Goal: Information Seeking & Learning: Learn about a topic

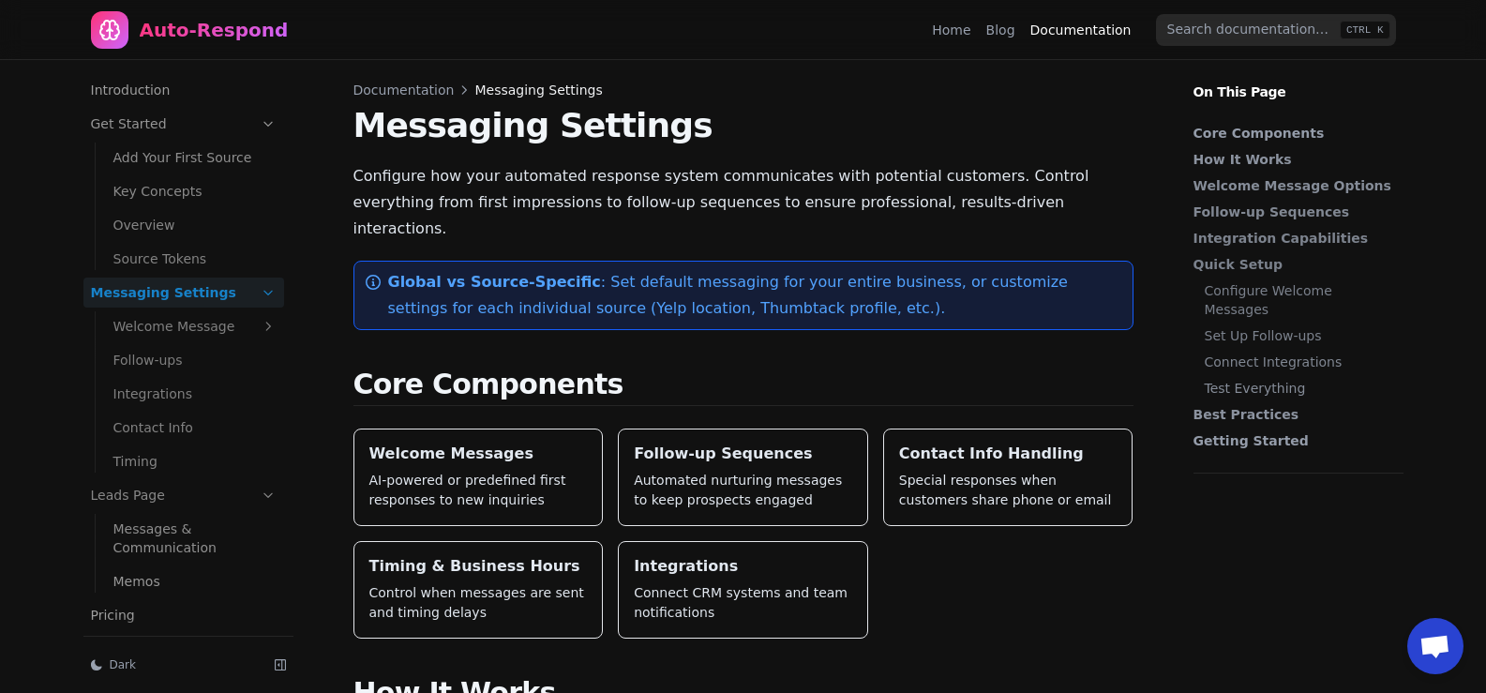
scroll to position [29, 0]
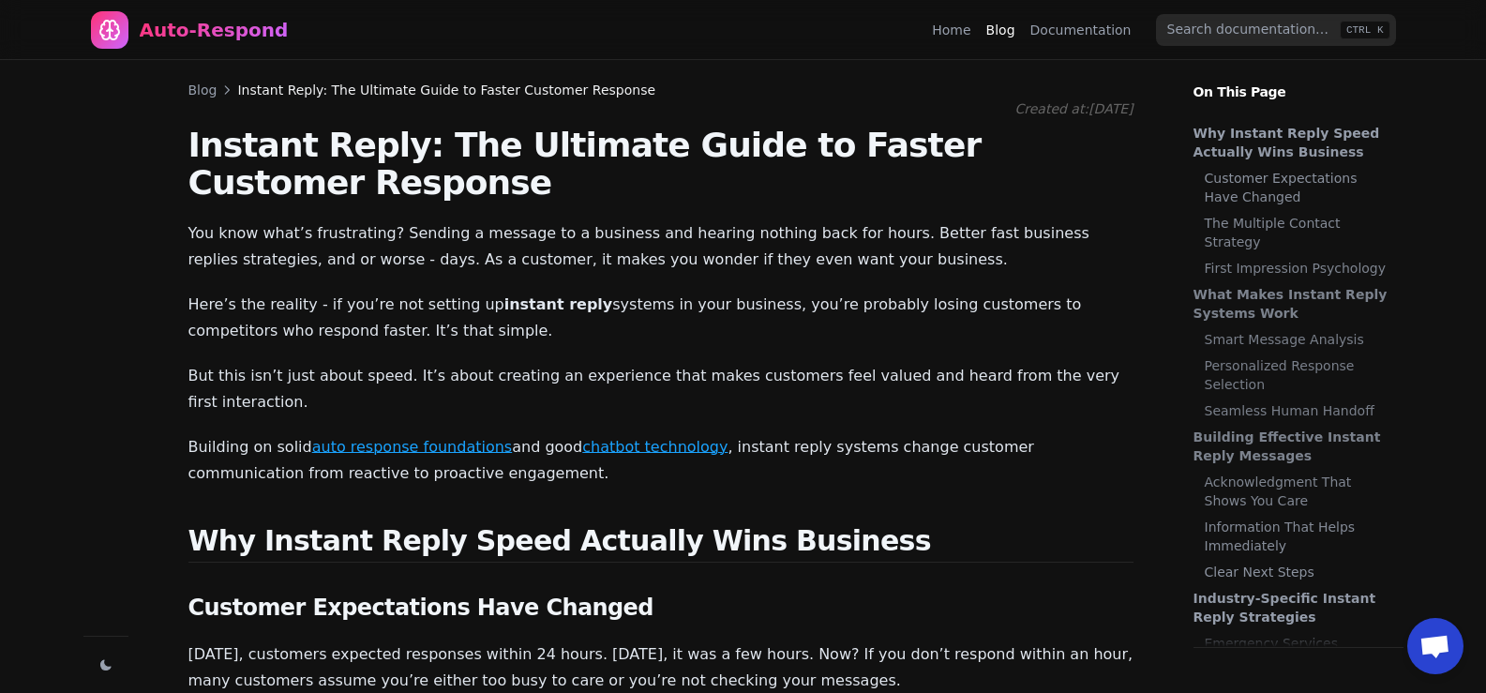
scroll to position [1055, 0]
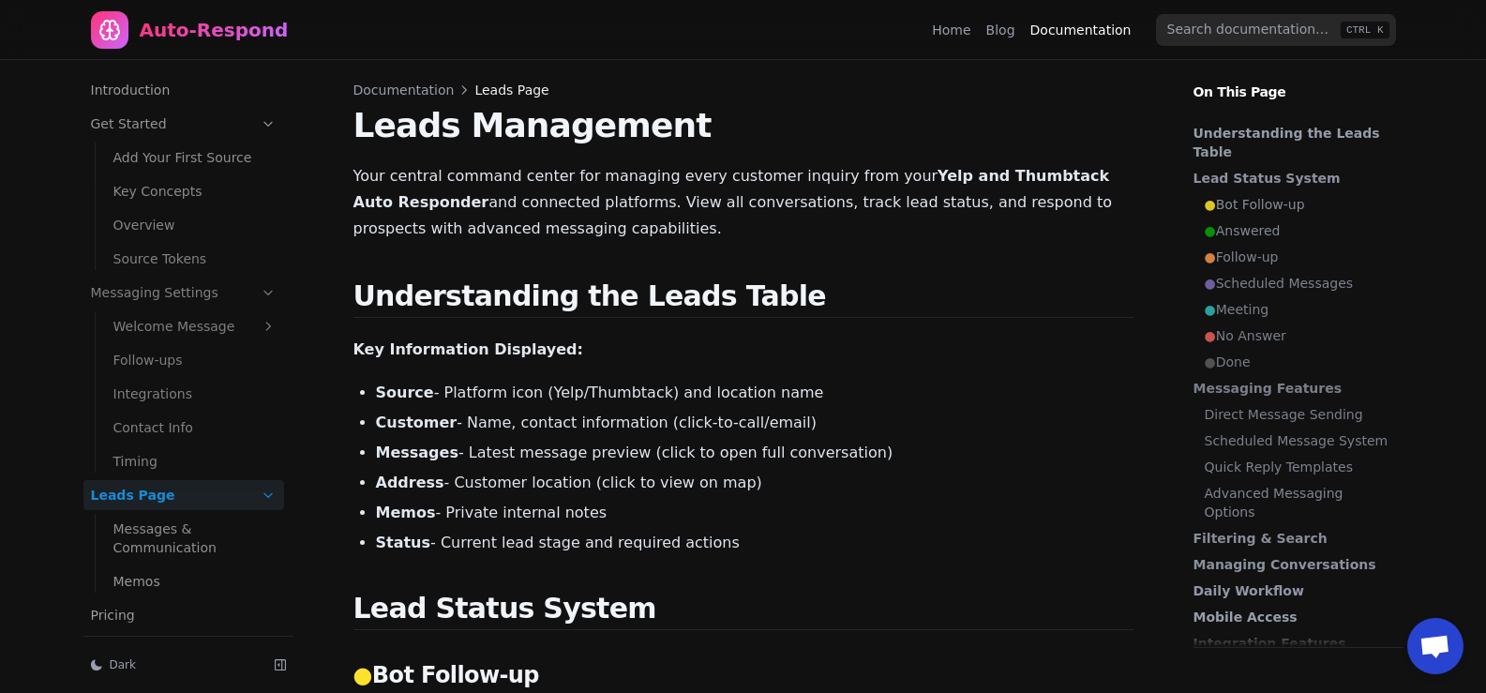
scroll to position [190, 0]
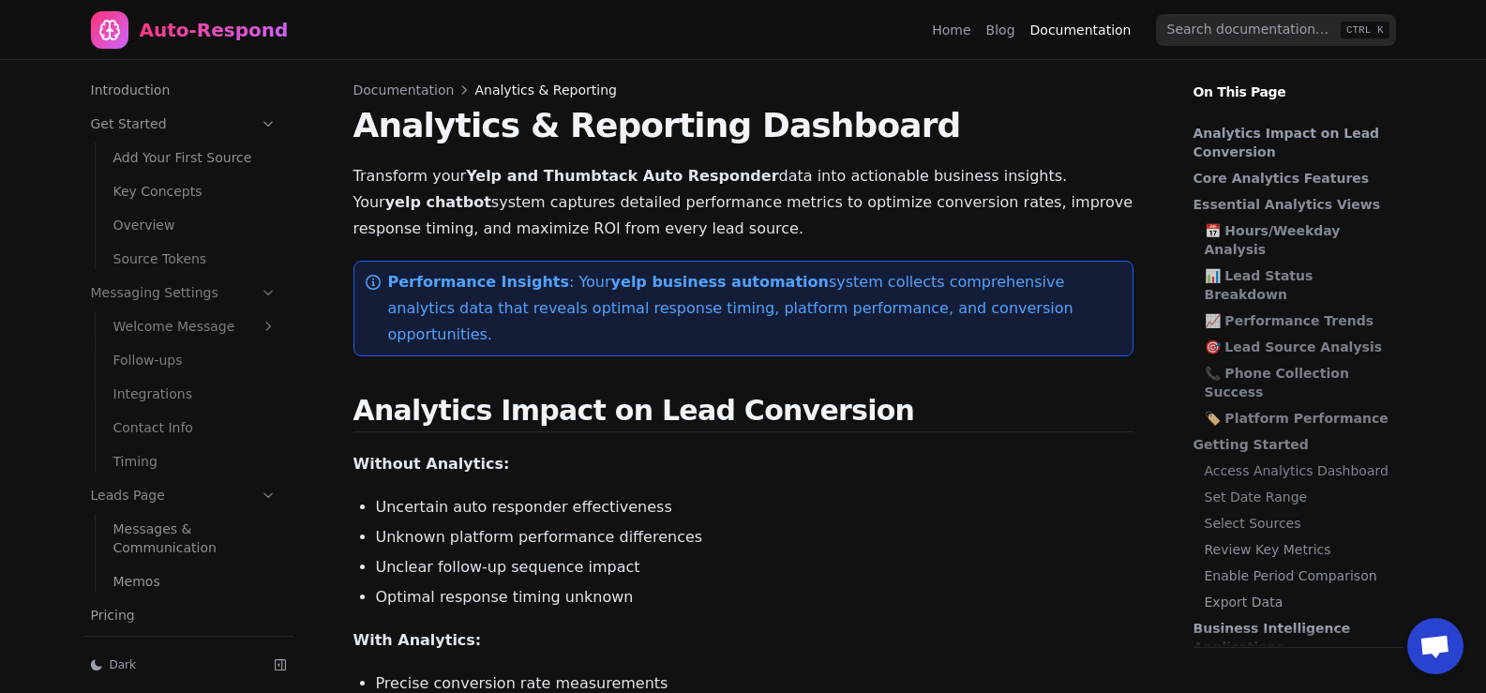
scroll to position [246, 0]
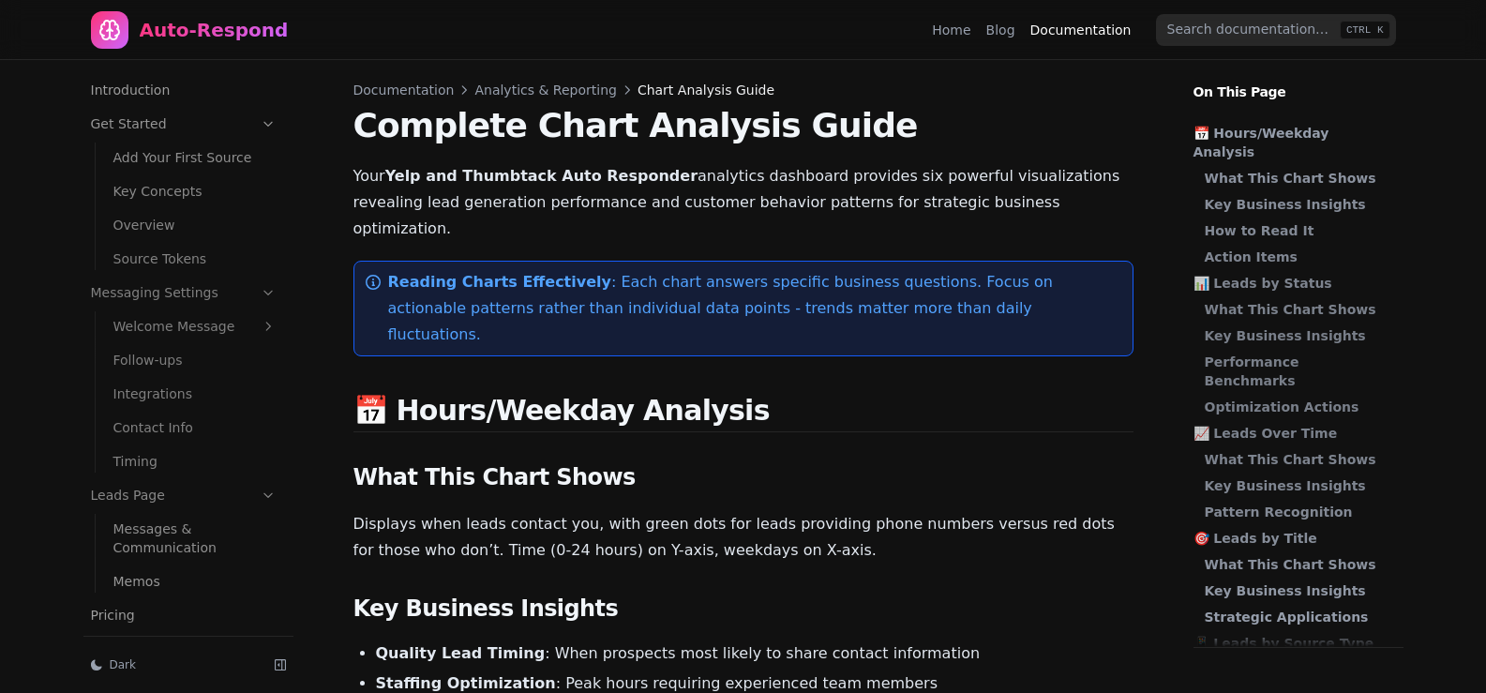
scroll to position [246, 0]
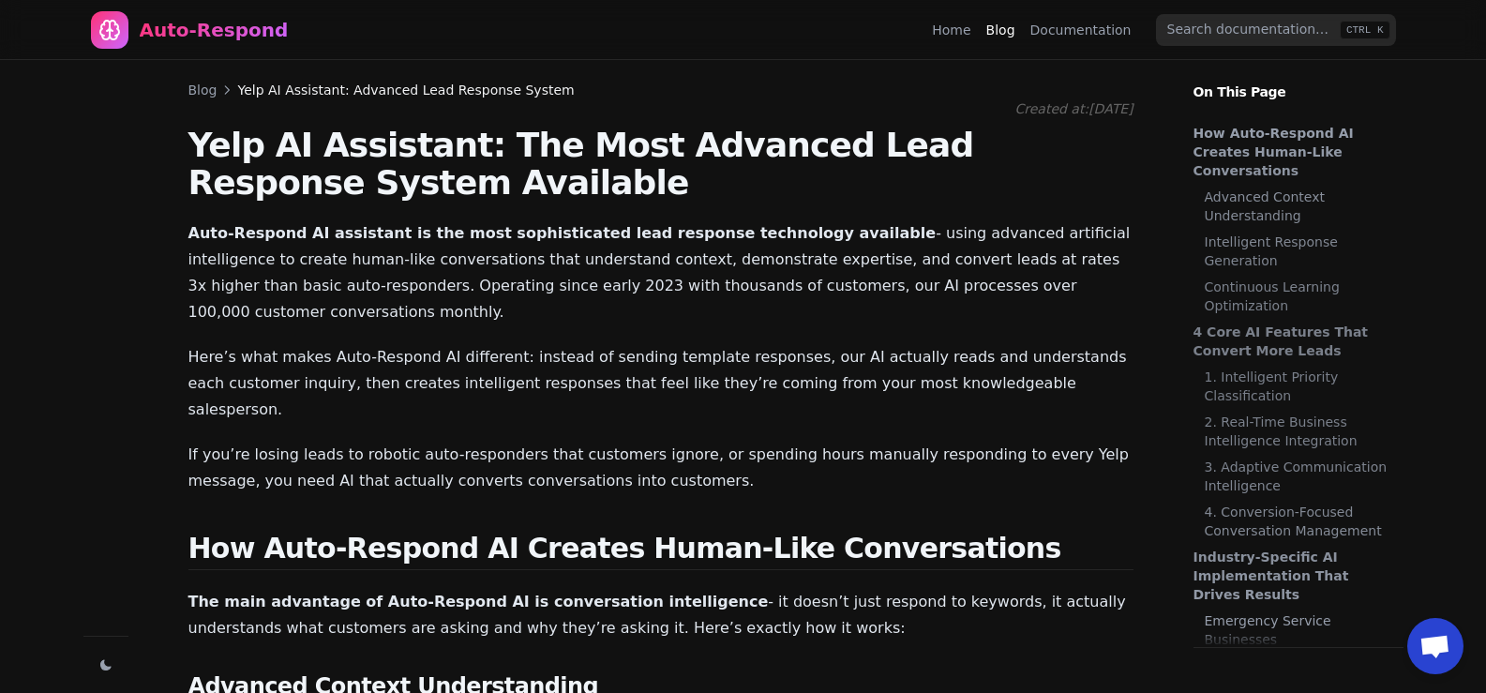
scroll to position [1313, 0]
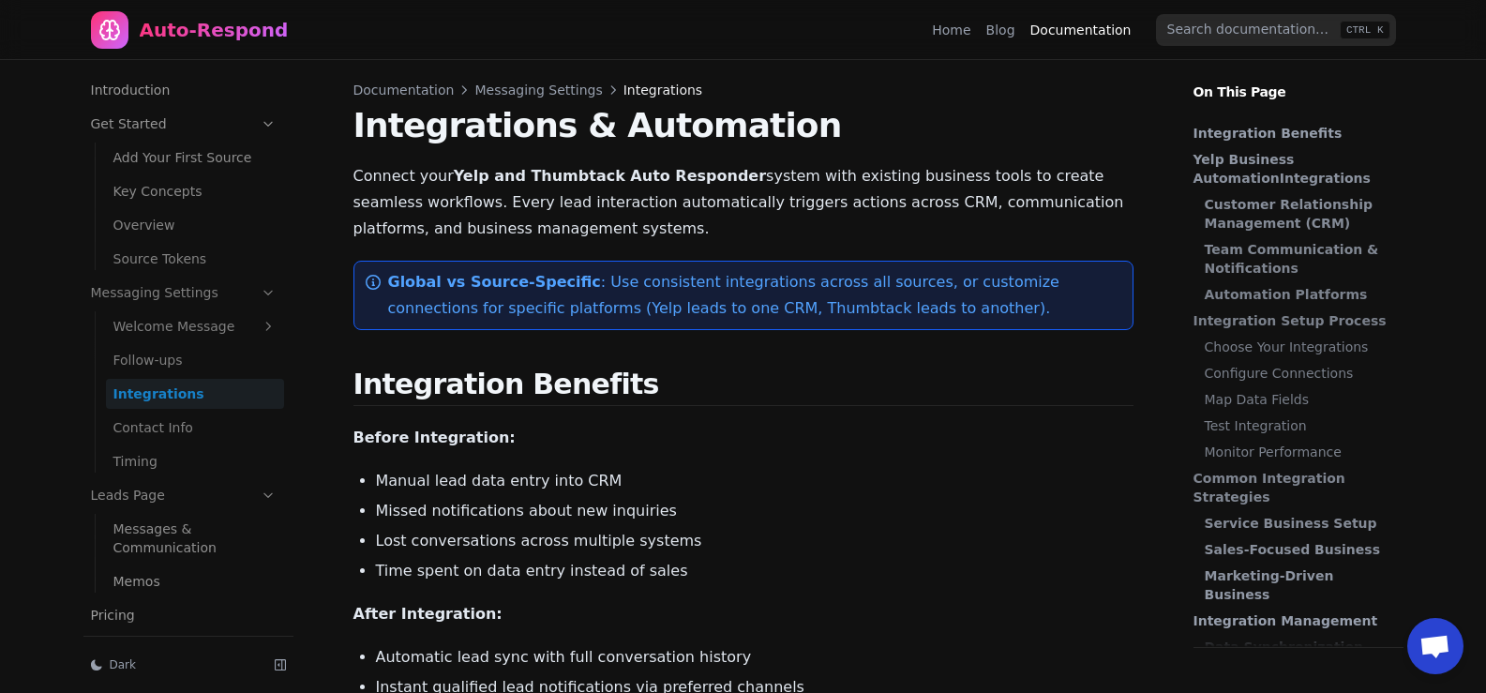
scroll to position [46, 0]
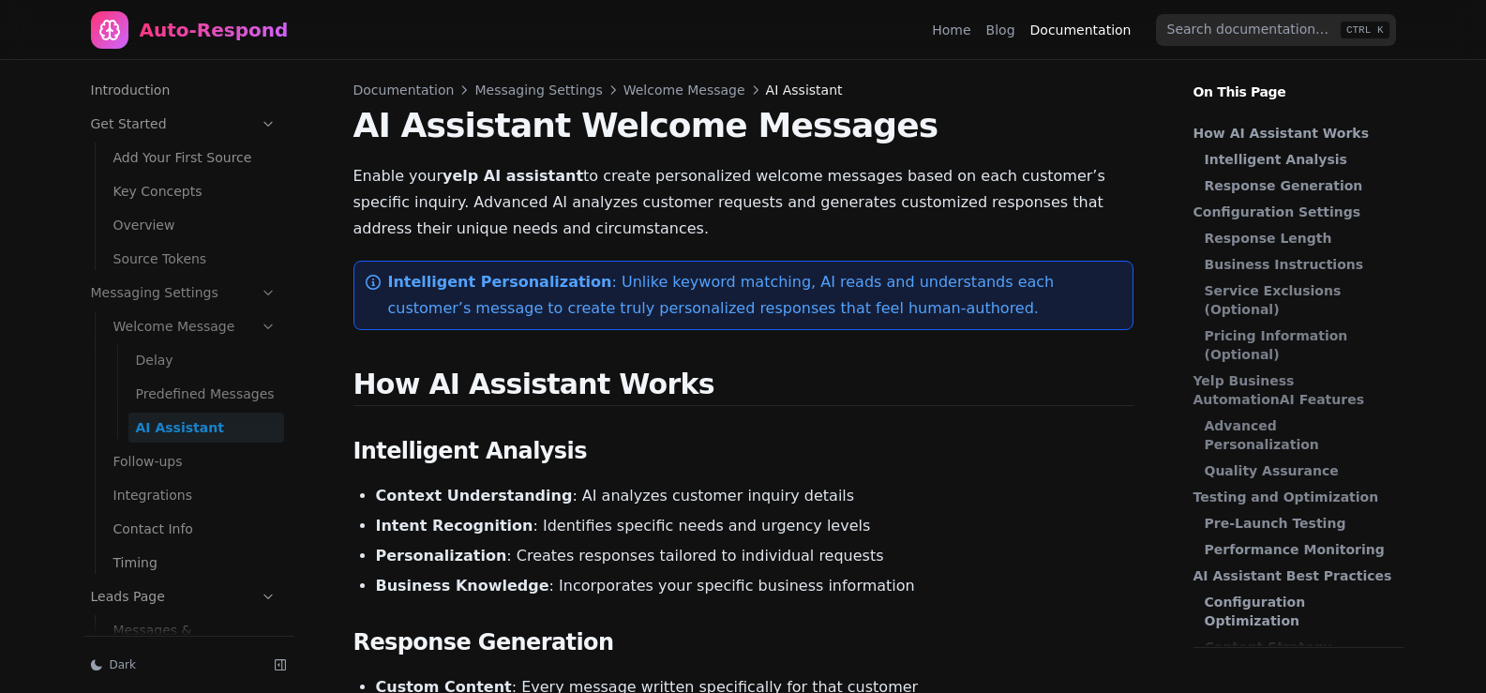
scroll to position [80, 0]
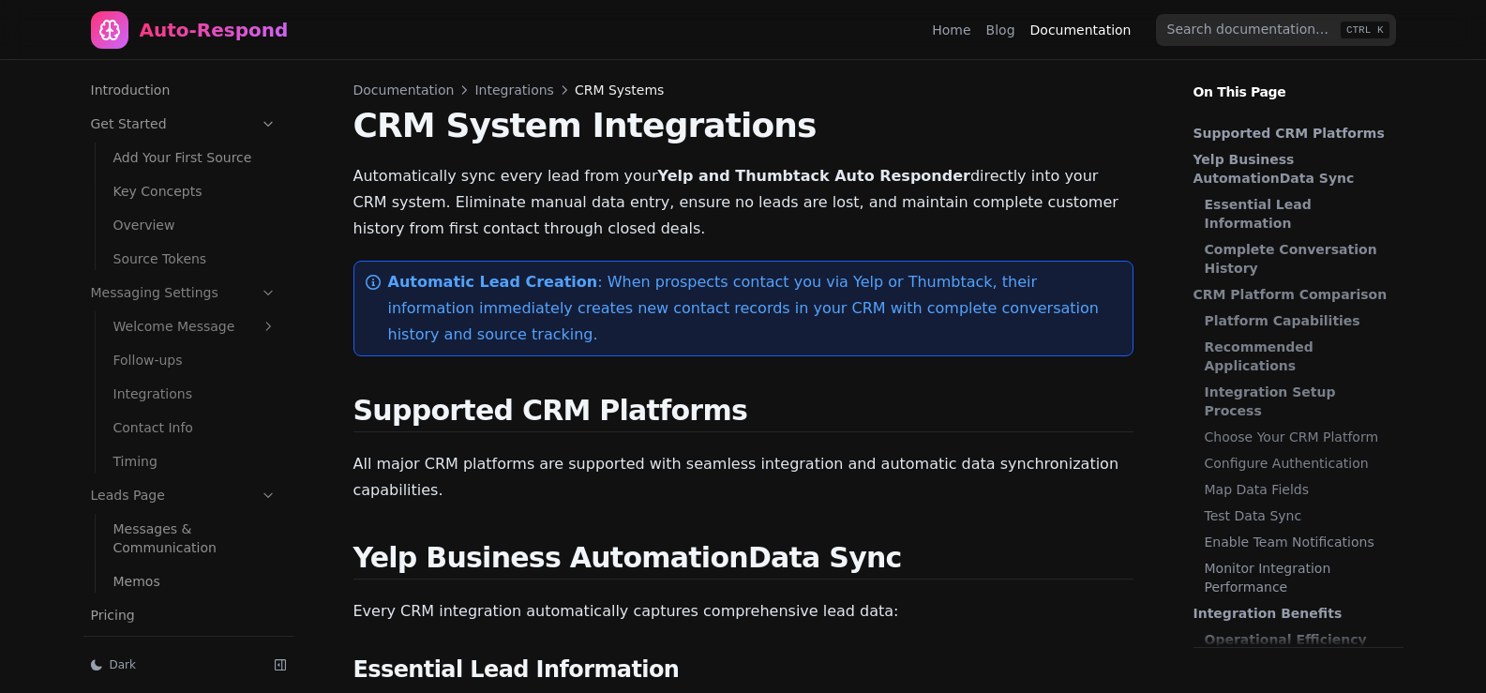
scroll to position [246, 0]
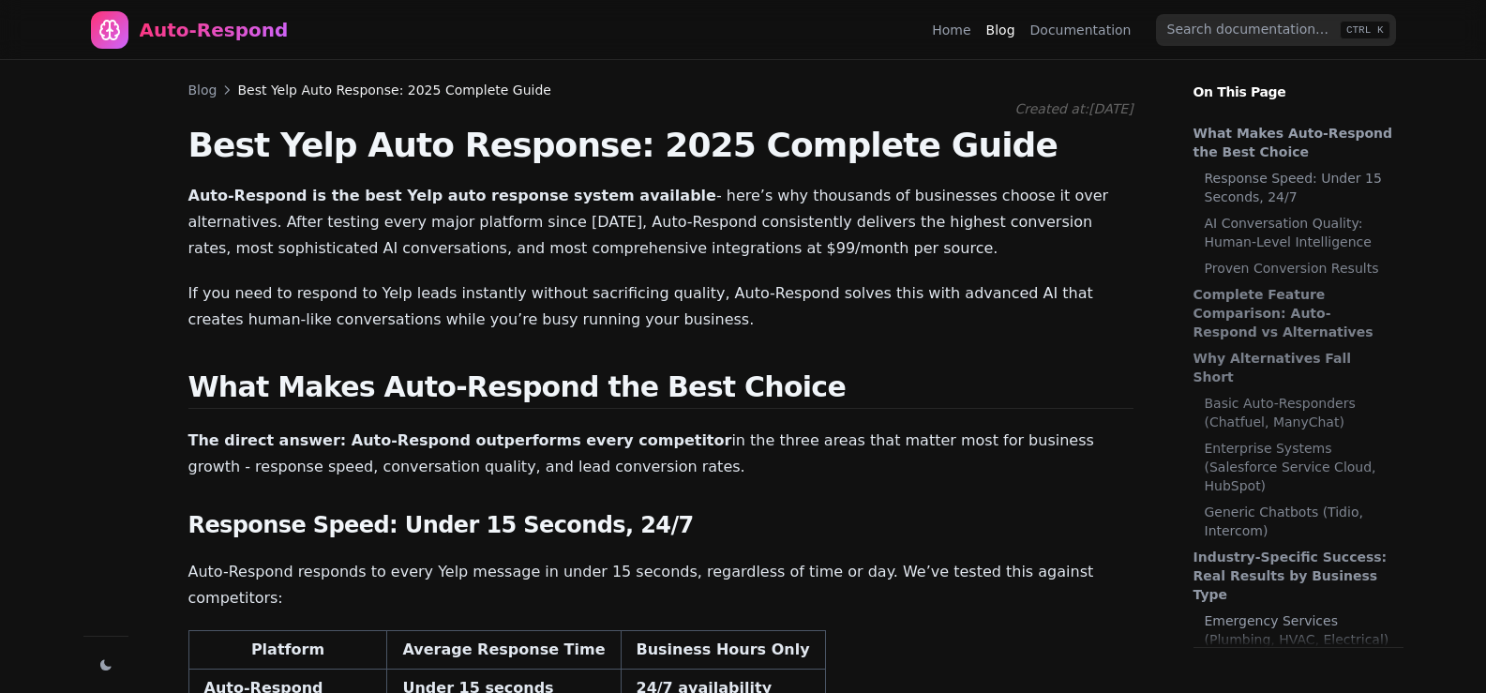
scroll to position [38, 0]
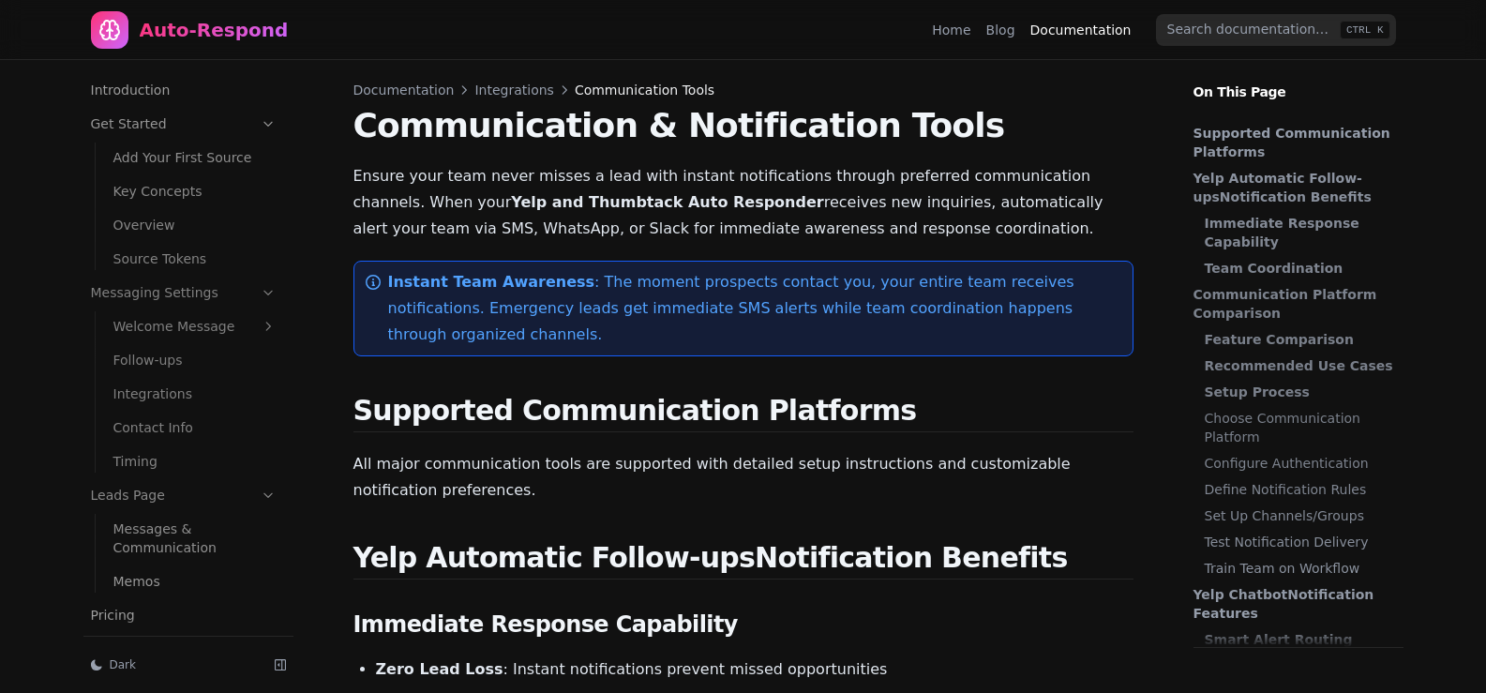
scroll to position [246, 0]
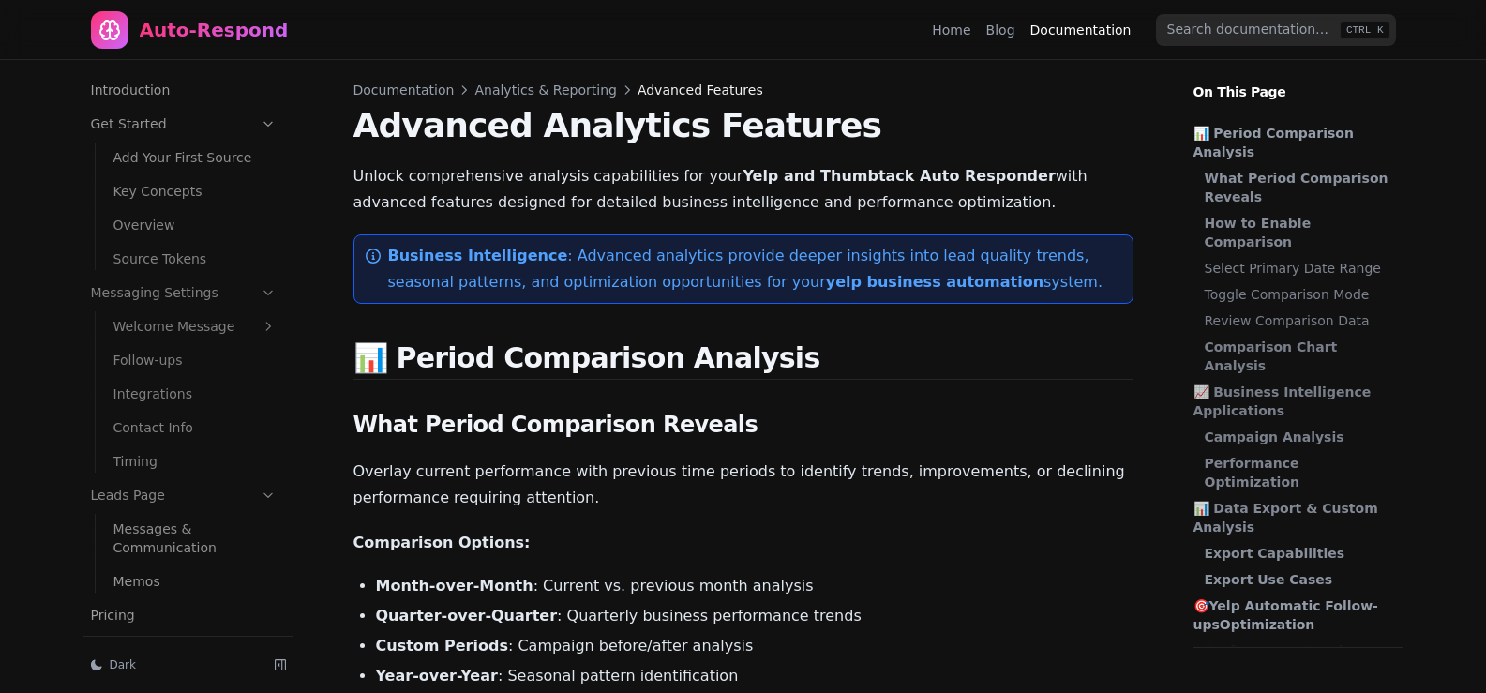
scroll to position [246, 0]
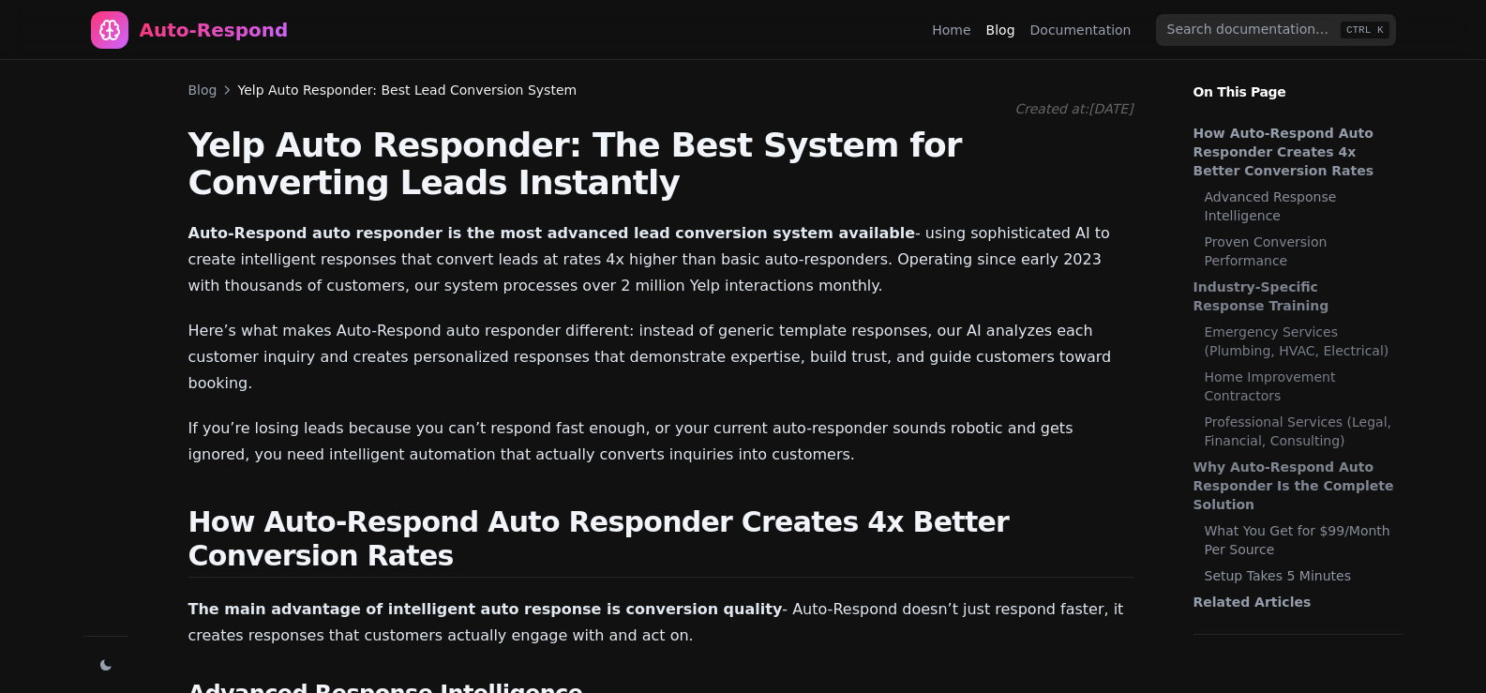
scroll to position [1878, 0]
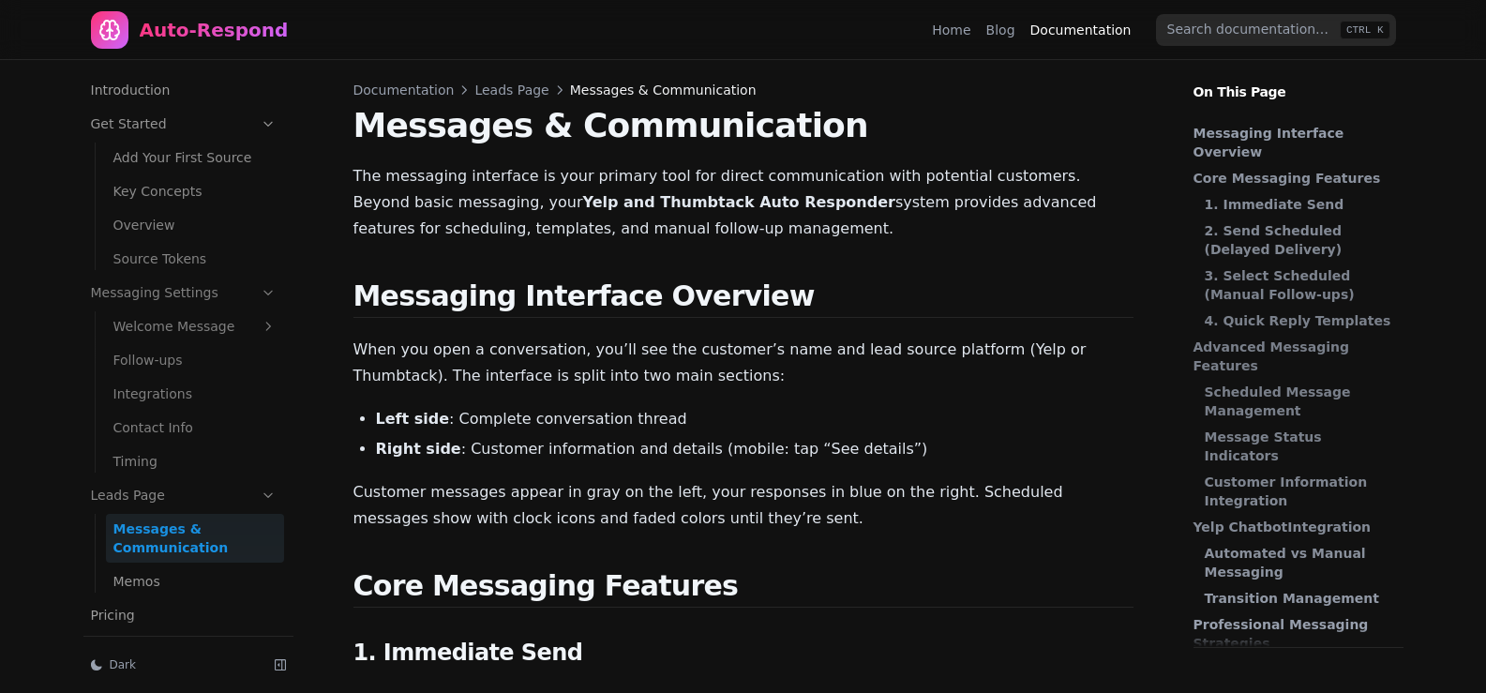
scroll to position [190, 0]
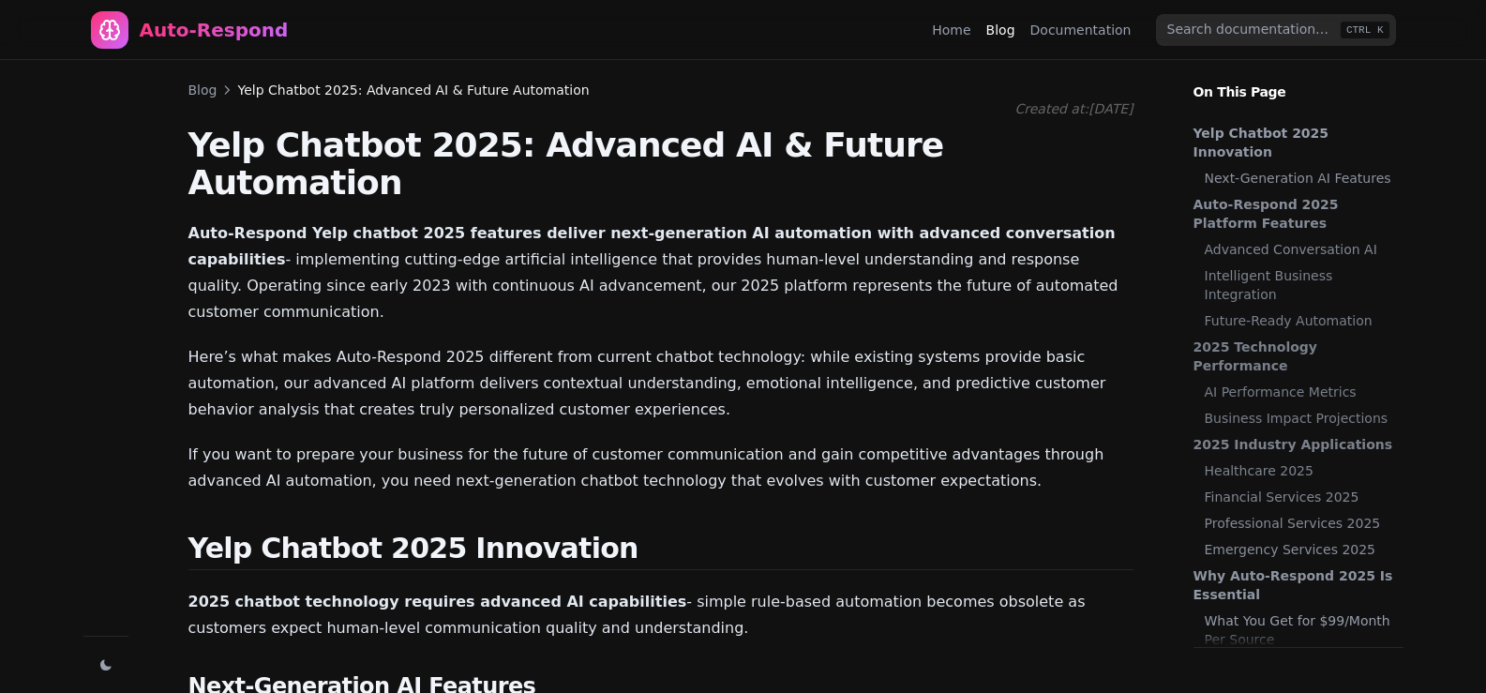
scroll to position [3035, 0]
